Goal: Information Seeking & Learning: Learn about a topic

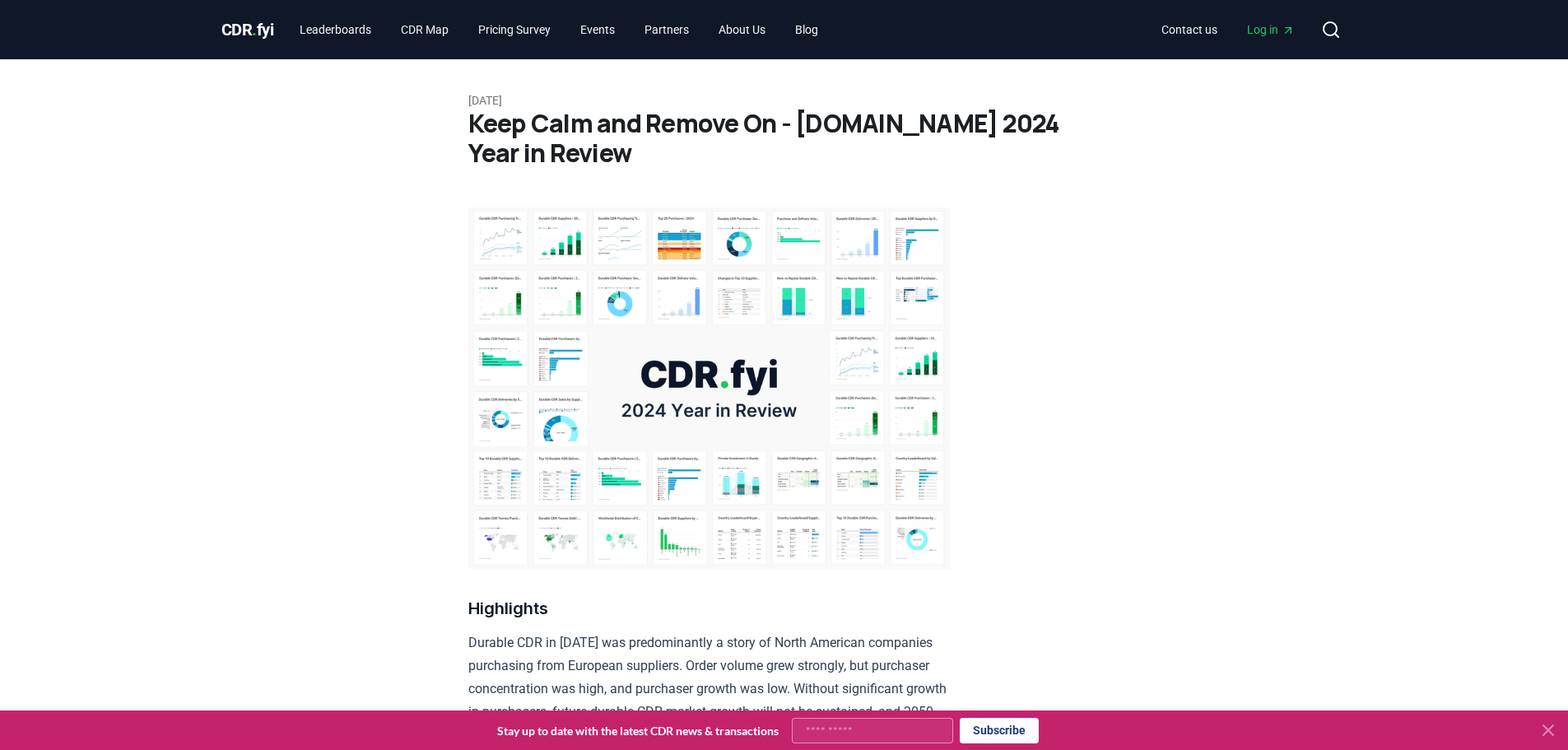
click at [658, 125] on h1 "Keep Calm and Remove On - CDR.fyi 2024 Year in Review" at bounding box center [784, 139] width 632 height 60
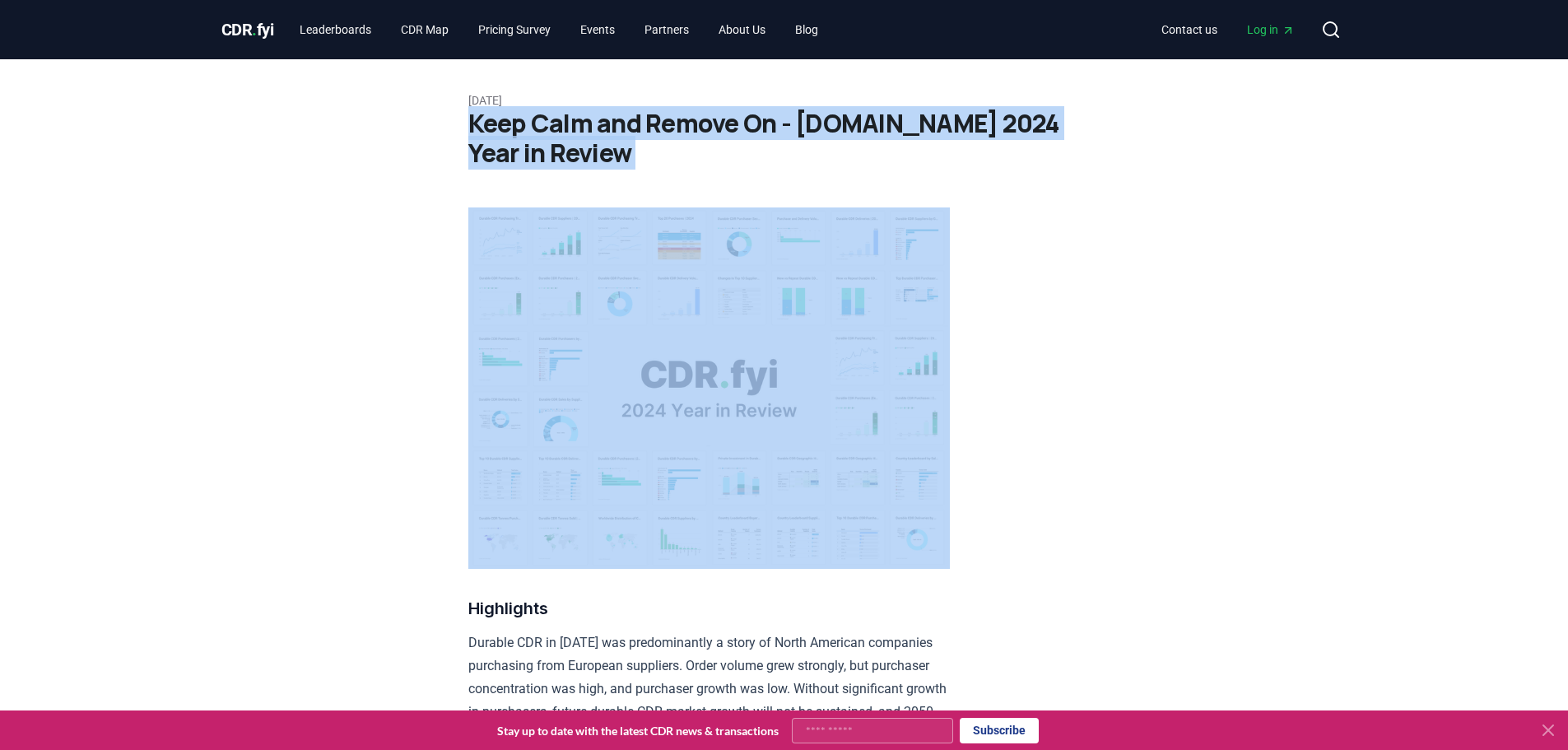
click at [658, 125] on h1 "Keep Calm and Remove On - CDR.fyi 2024 Year in Review" at bounding box center [784, 139] width 632 height 60
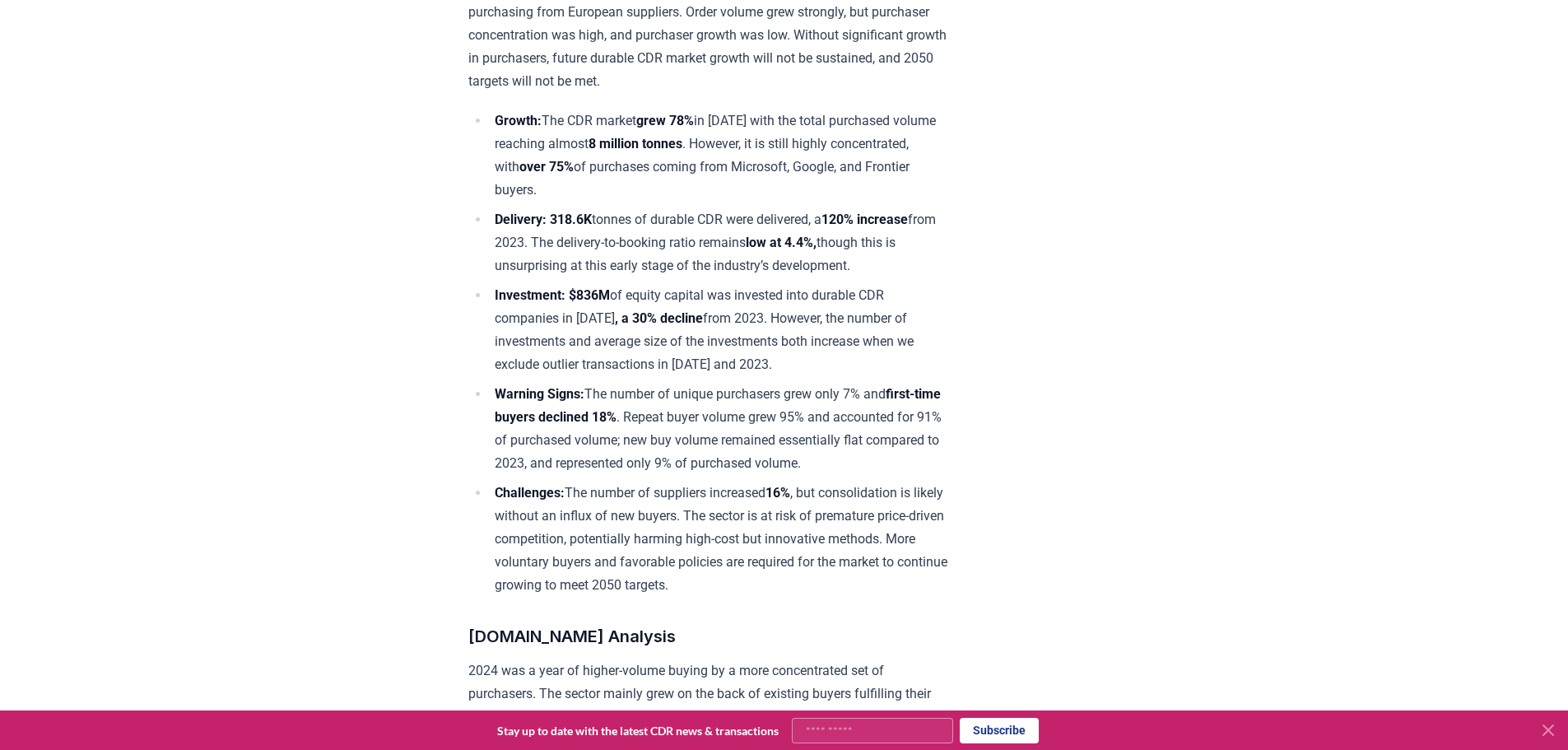
scroll to position [659, 0]
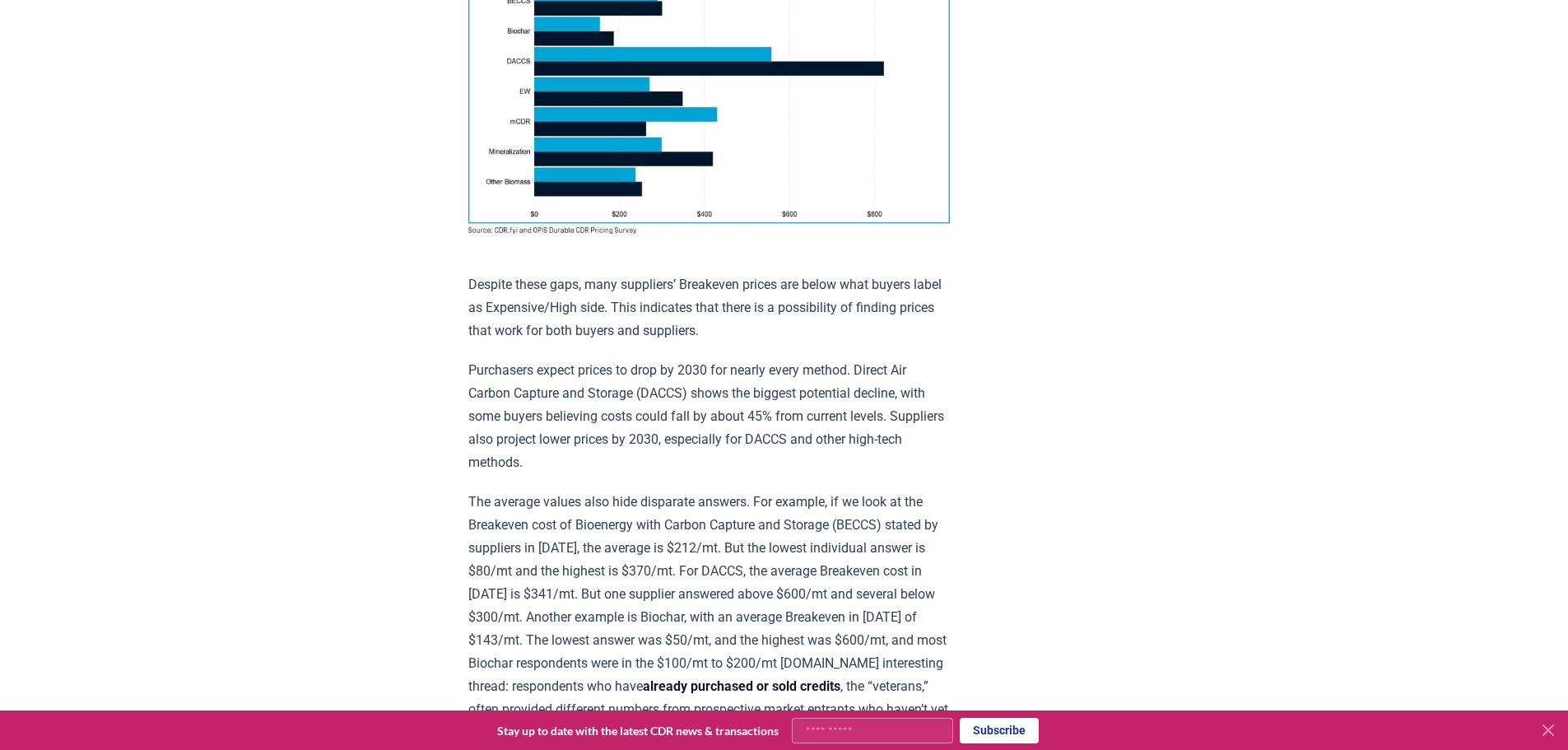
scroll to position [1234, 0]
